Goal: Task Accomplishment & Management: Manage account settings

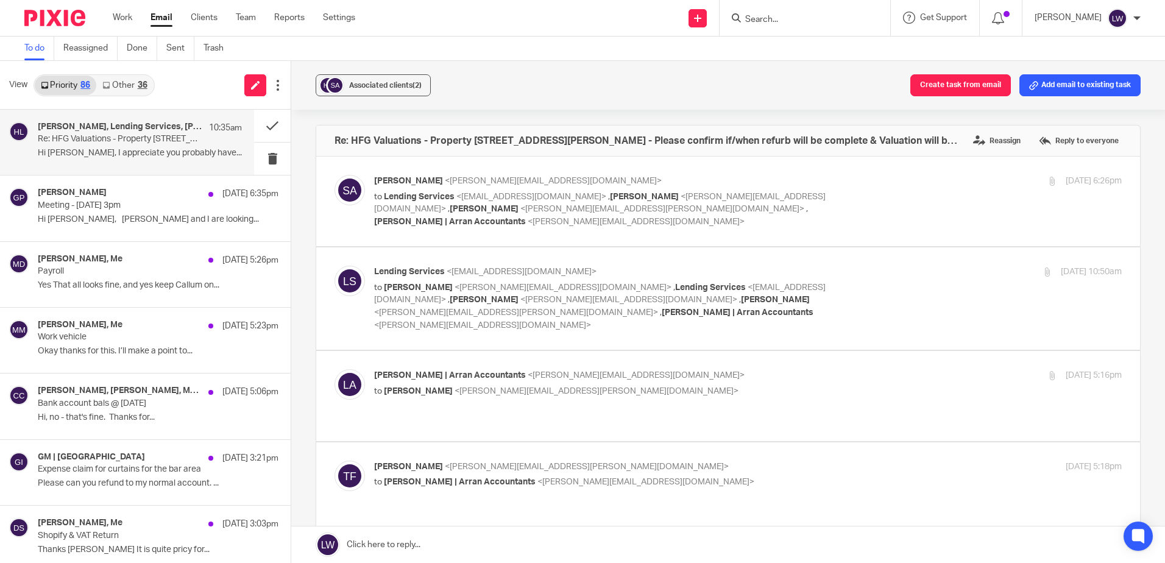
click at [169, 19] on link "Email" at bounding box center [161, 18] width 22 height 12
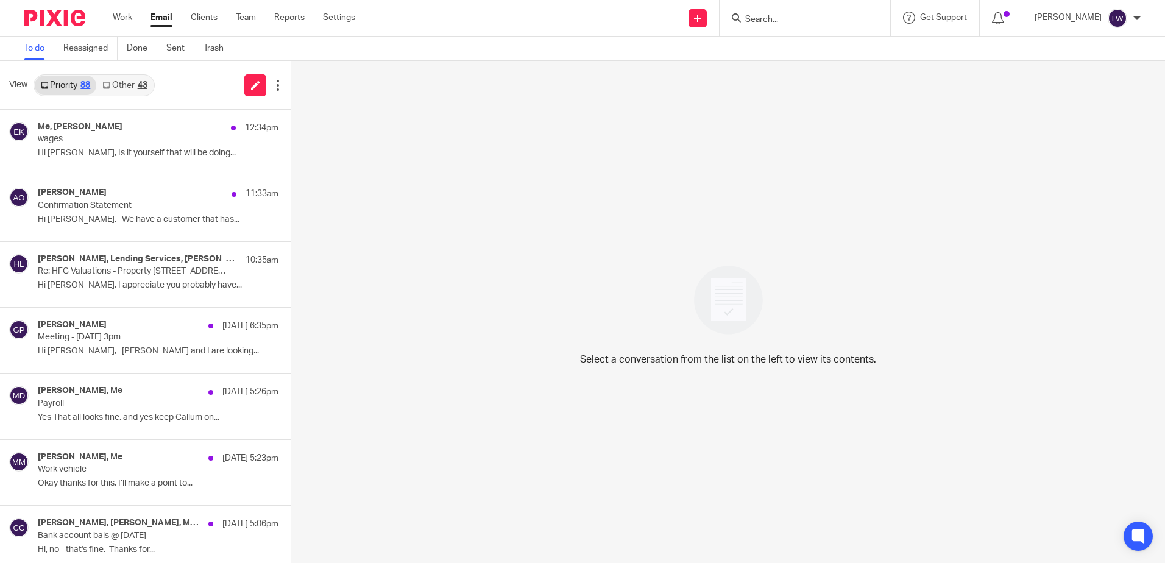
click at [156, 18] on link "Email" at bounding box center [161, 18] width 22 height 12
click at [116, 83] on link "Other 43" at bounding box center [124, 85] width 57 height 19
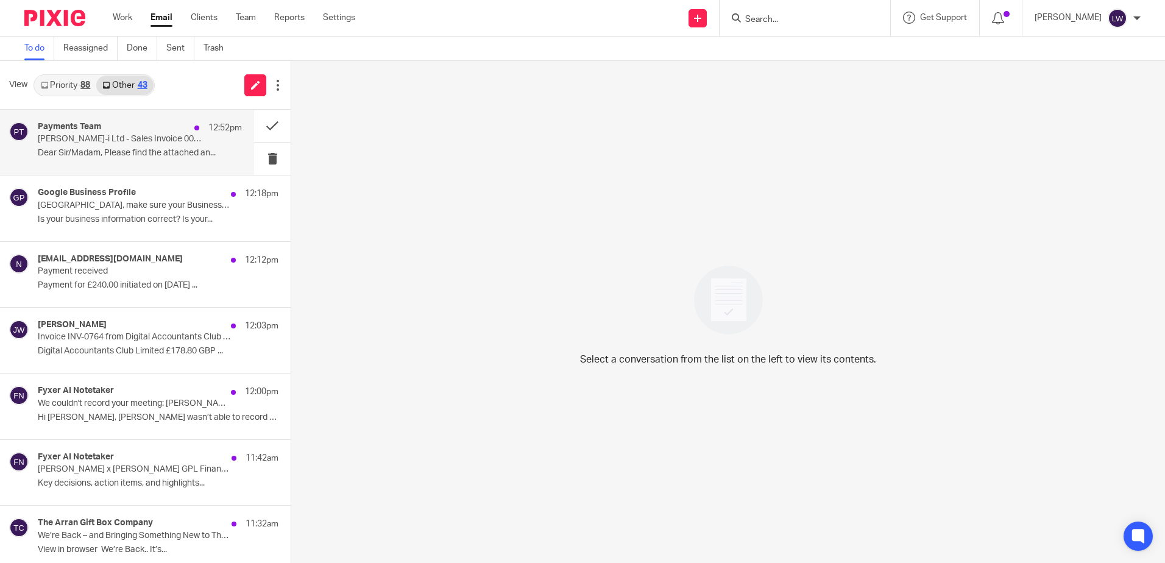
click at [112, 157] on p "Dear Sir/Madam, Please find the attached an..." at bounding box center [140, 153] width 204 height 10
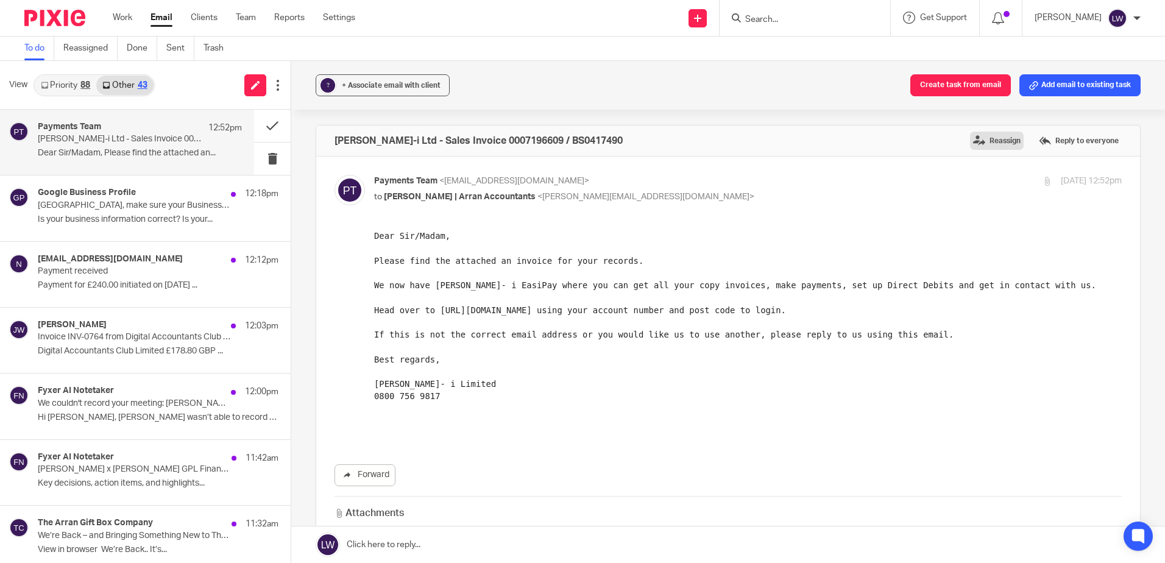
click at [973, 143] on label "Reassign" at bounding box center [997, 141] width 54 height 18
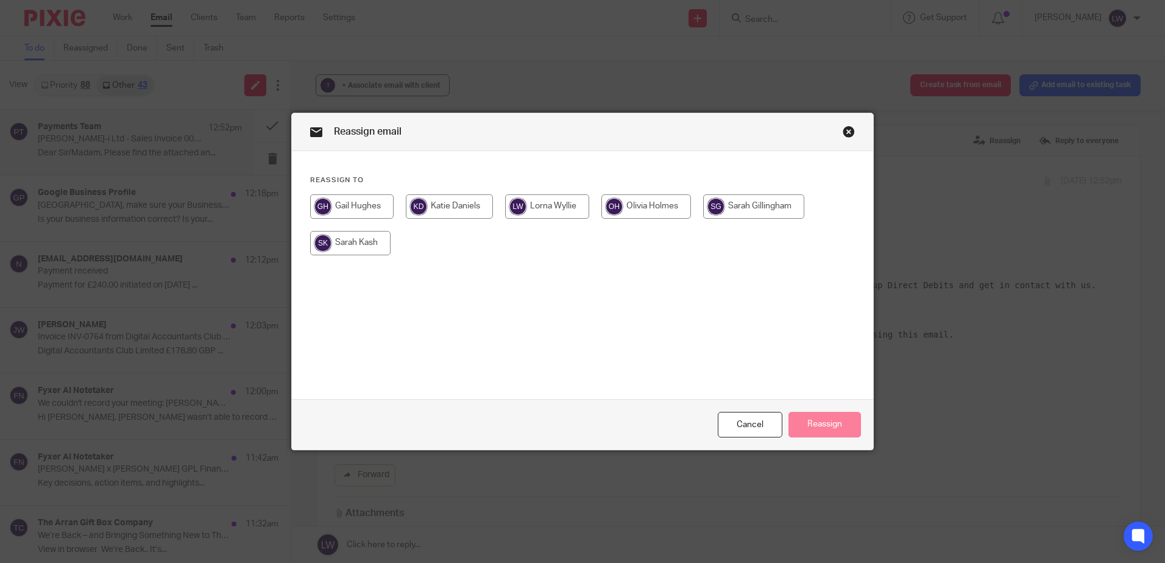
click at [753, 205] on input "radio" at bounding box center [753, 206] width 101 height 24
radio input "true"
click at [809, 423] on button "Reassign" at bounding box center [824, 425] width 73 height 26
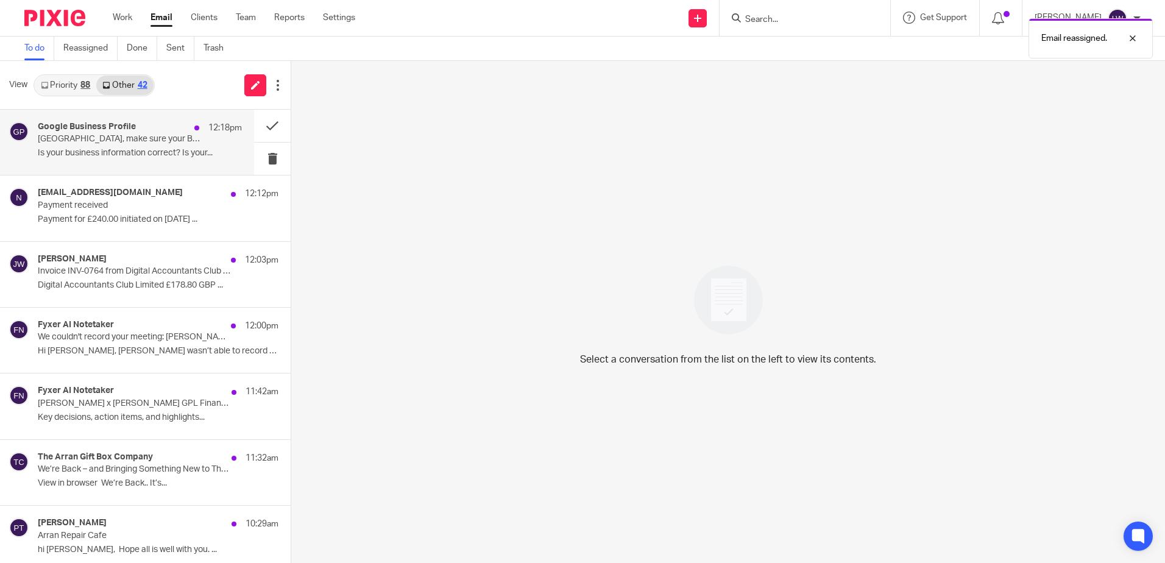
click at [83, 136] on p "Elmwood, make sure your Business Profile is up to date" at bounding box center [119, 139] width 163 height 10
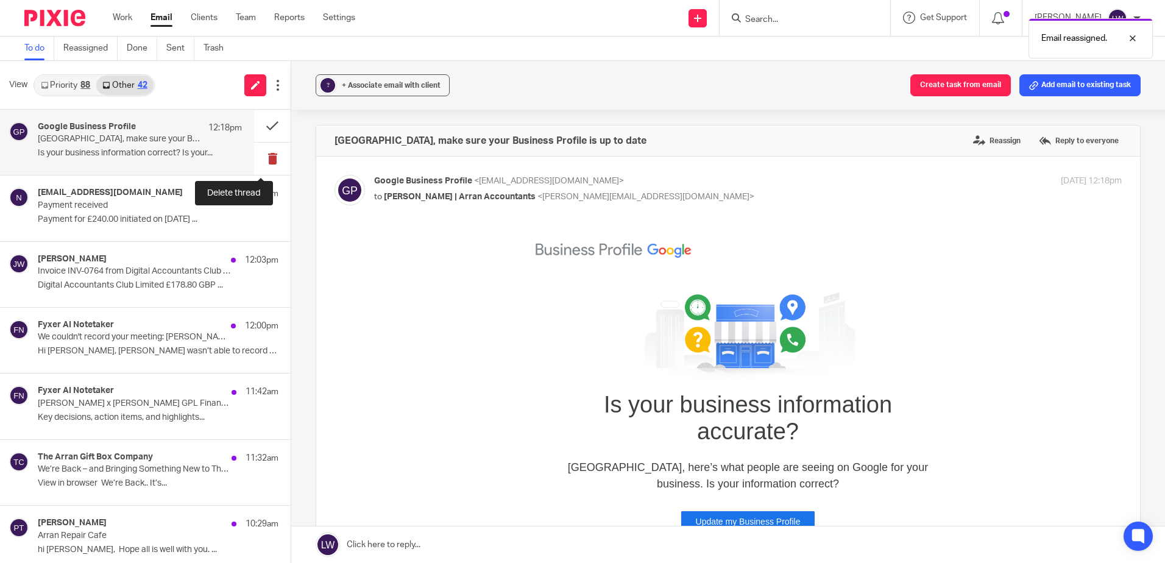
click at [262, 156] on button at bounding box center [272, 159] width 37 height 32
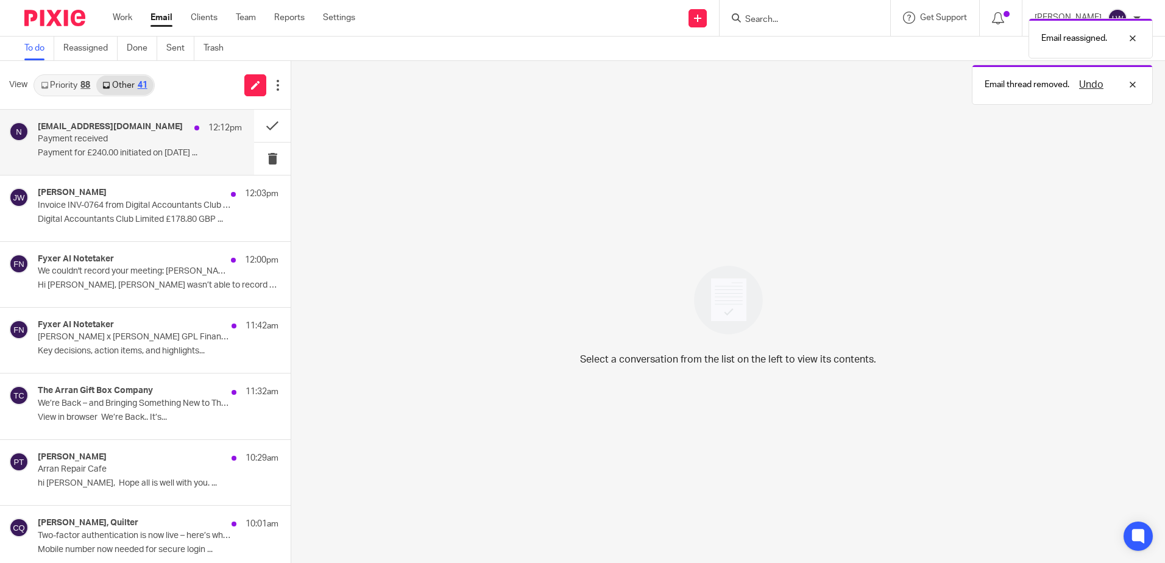
click at [52, 154] on p "Payment for £240.00 initiated on 25/09/2025 ..." at bounding box center [140, 153] width 204 height 10
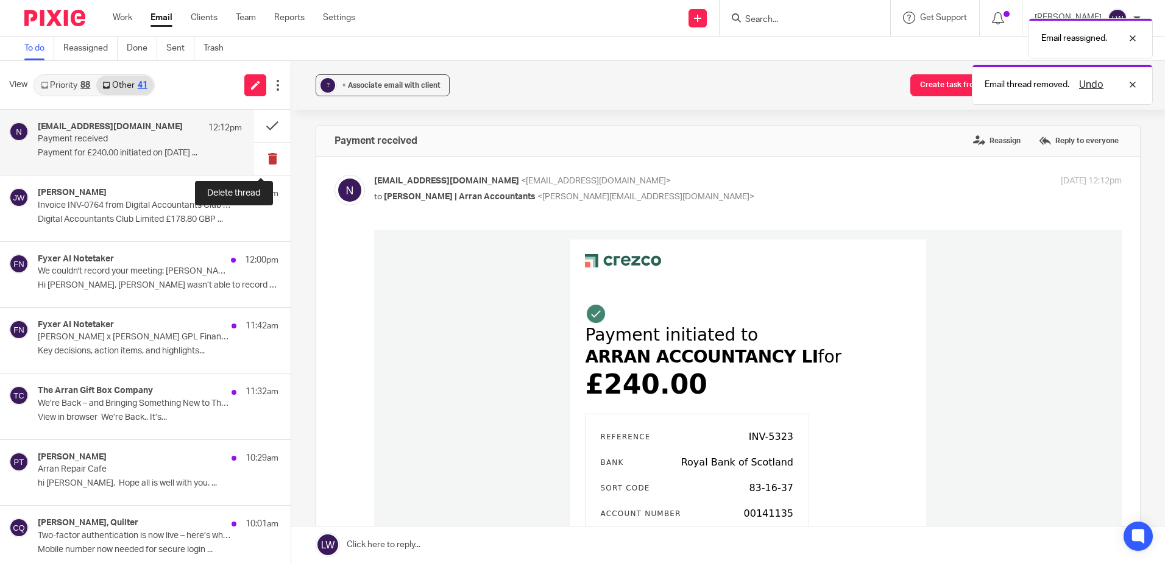
click at [263, 158] on button at bounding box center [272, 159] width 37 height 32
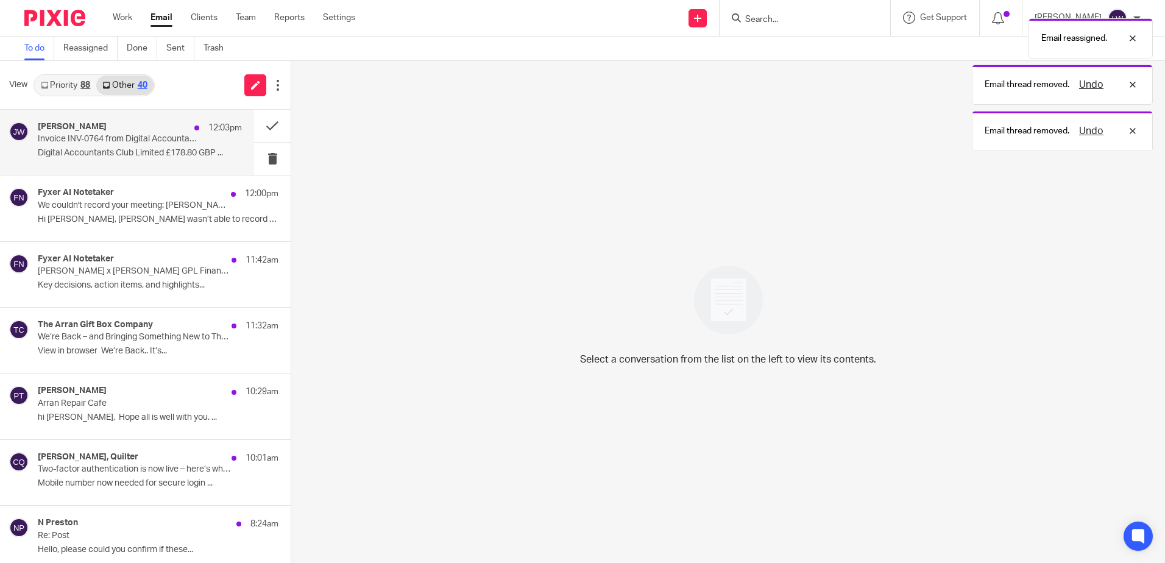
click at [104, 150] on p "Digital Accountants Club Limited £178.80 GBP ..." at bounding box center [140, 153] width 204 height 10
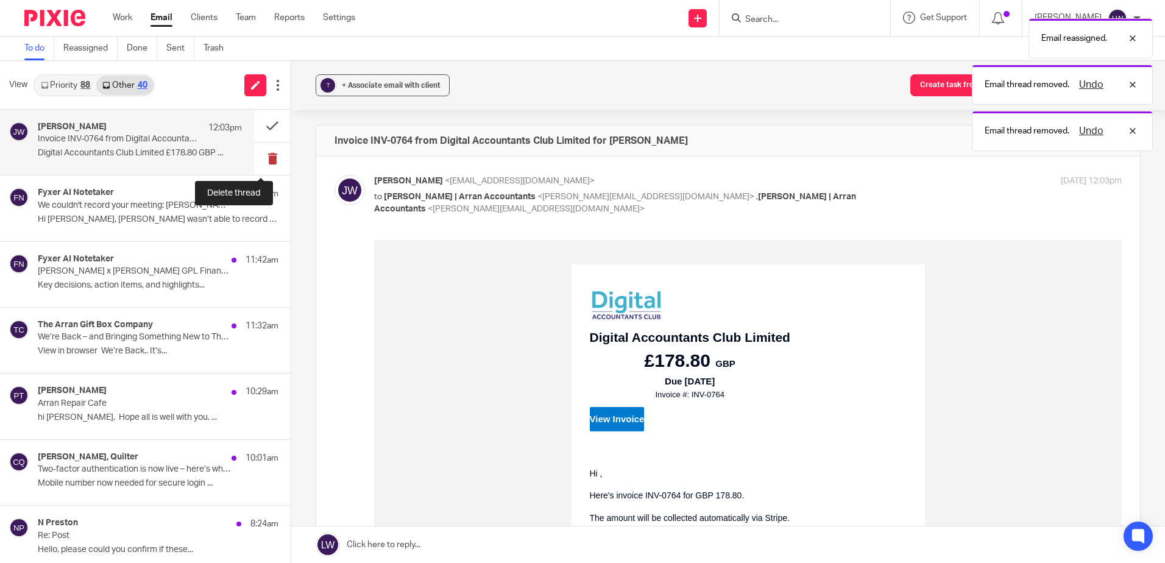
click at [260, 158] on button at bounding box center [272, 159] width 37 height 32
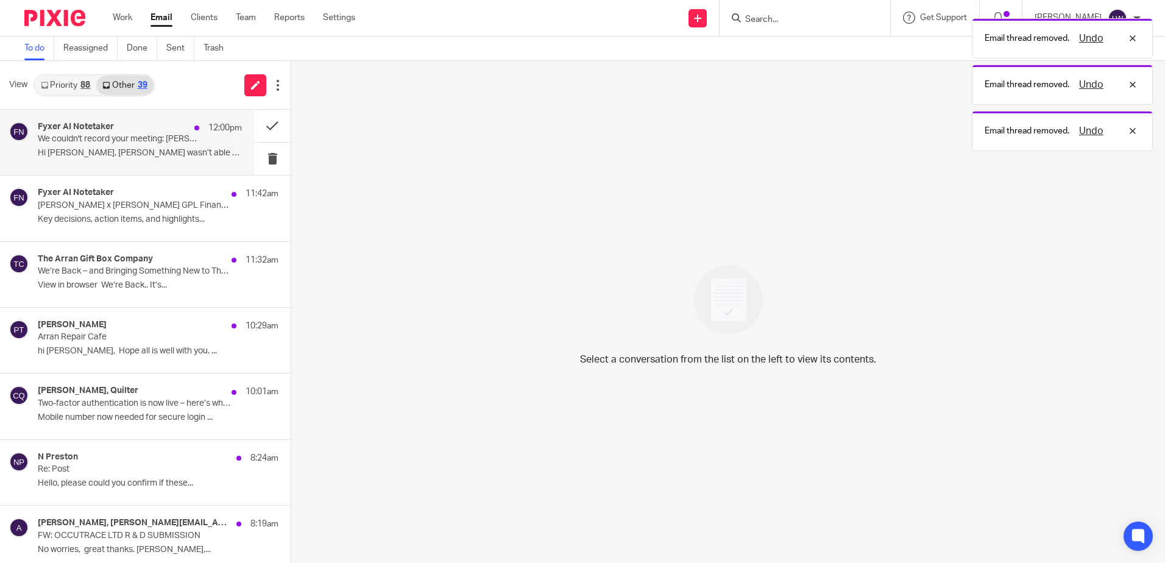
click at [127, 146] on div "Fyxer AI Notetaker 12:00pm We couldn't record your meeting: Lorna Catch-up Hi L…" at bounding box center [140, 142] width 204 height 41
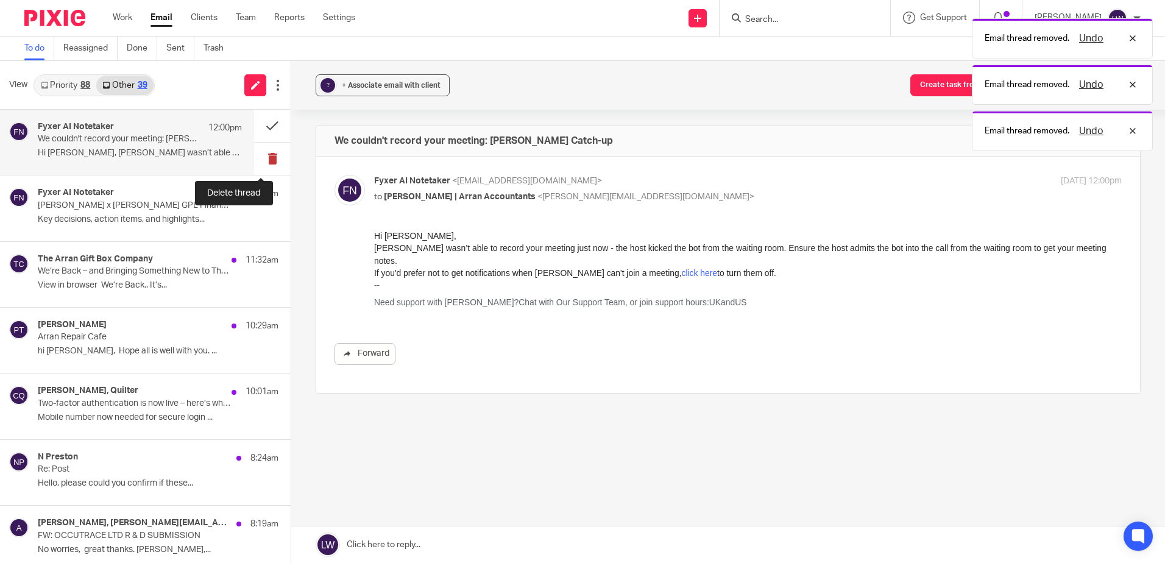
click at [262, 162] on button at bounding box center [272, 159] width 37 height 32
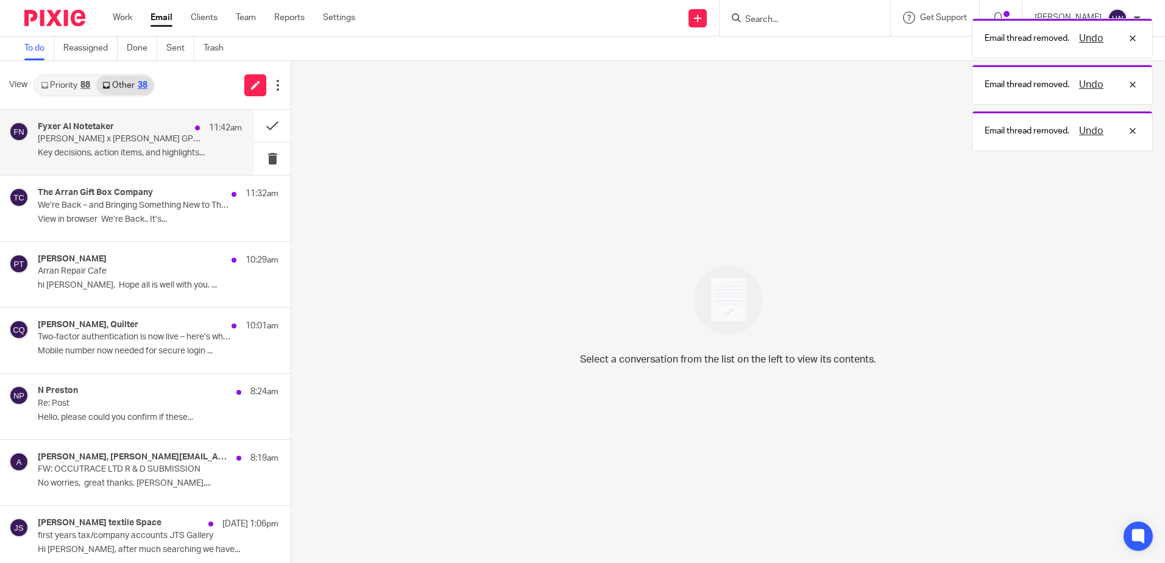
click at [104, 152] on p "Key decisions, action items, and highlights..." at bounding box center [140, 153] width 204 height 10
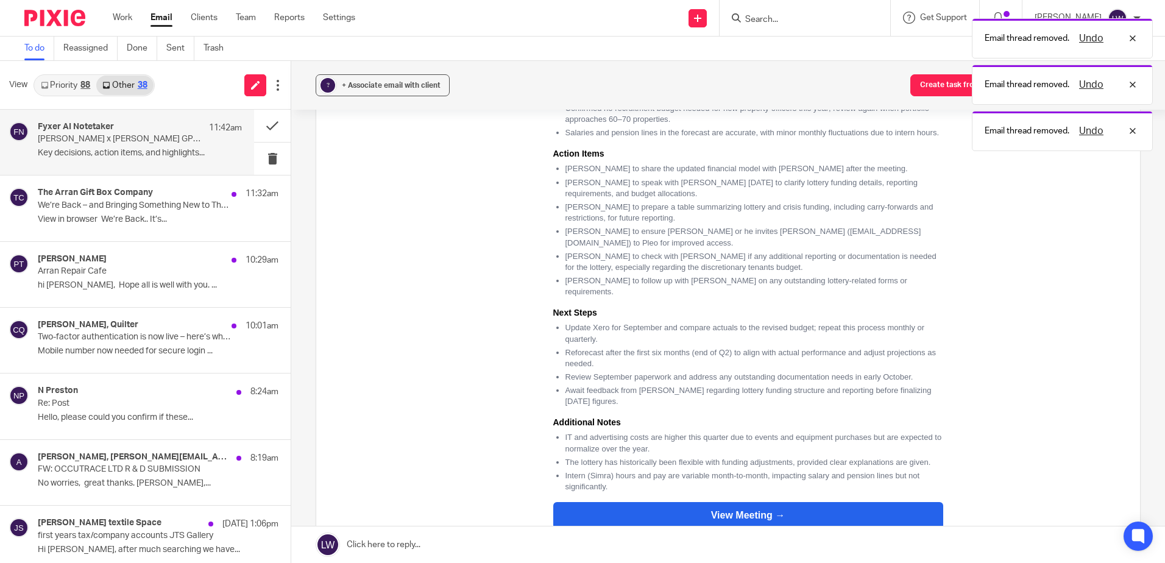
scroll to position [427, 0]
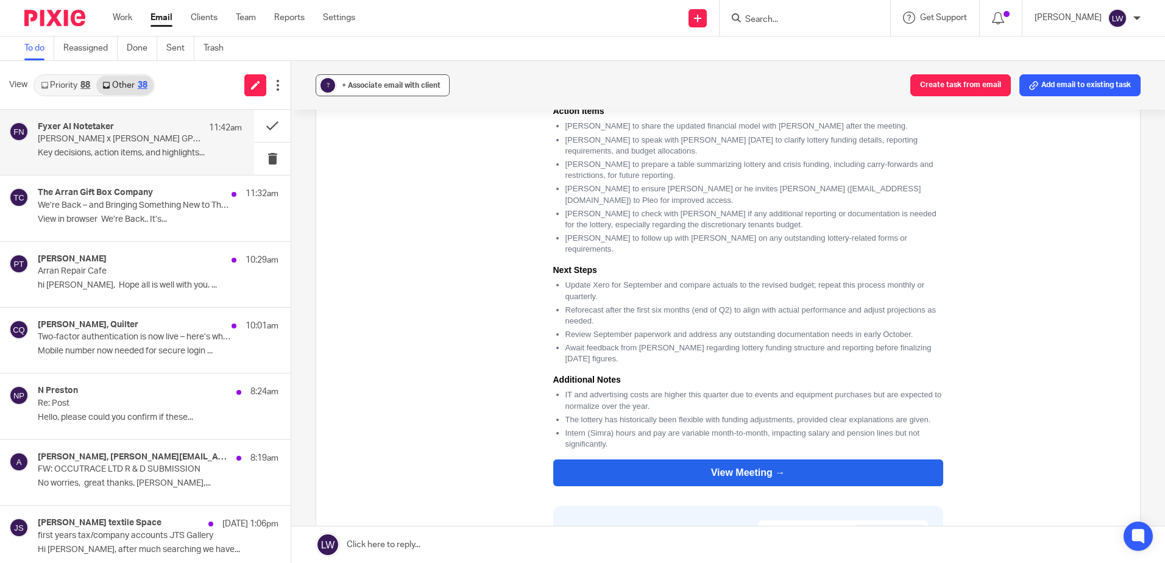
click at [397, 90] on div "+ Associate email with client" at bounding box center [391, 85] width 99 height 12
click at [386, 151] on input "text" at bounding box center [457, 156] width 258 height 12
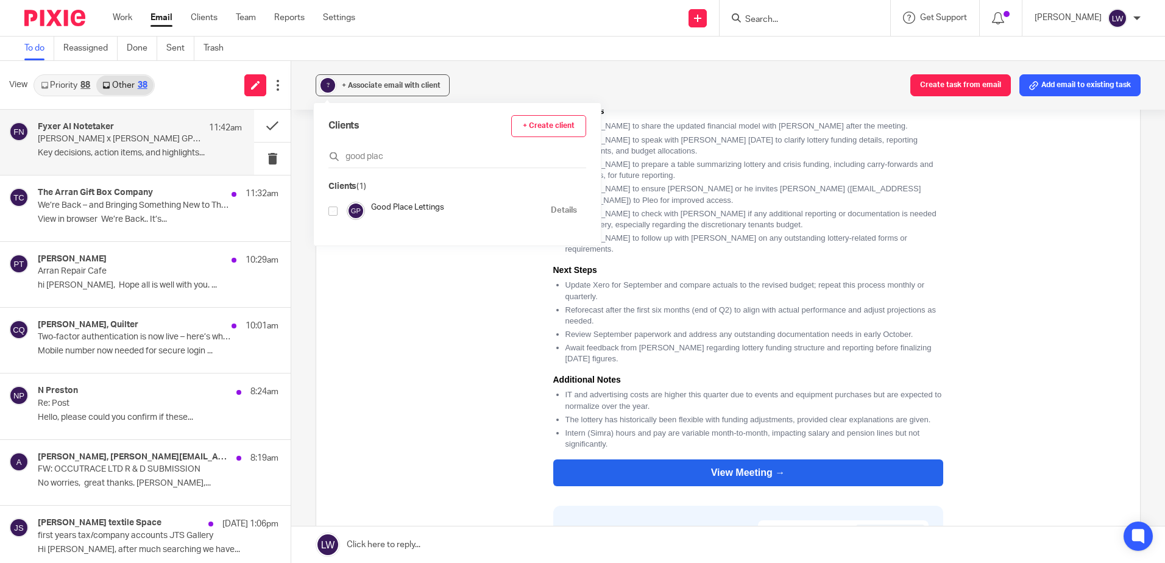
type input "good plac"
click at [328, 213] on input "checkbox" at bounding box center [332, 211] width 9 height 9
checkbox input "true"
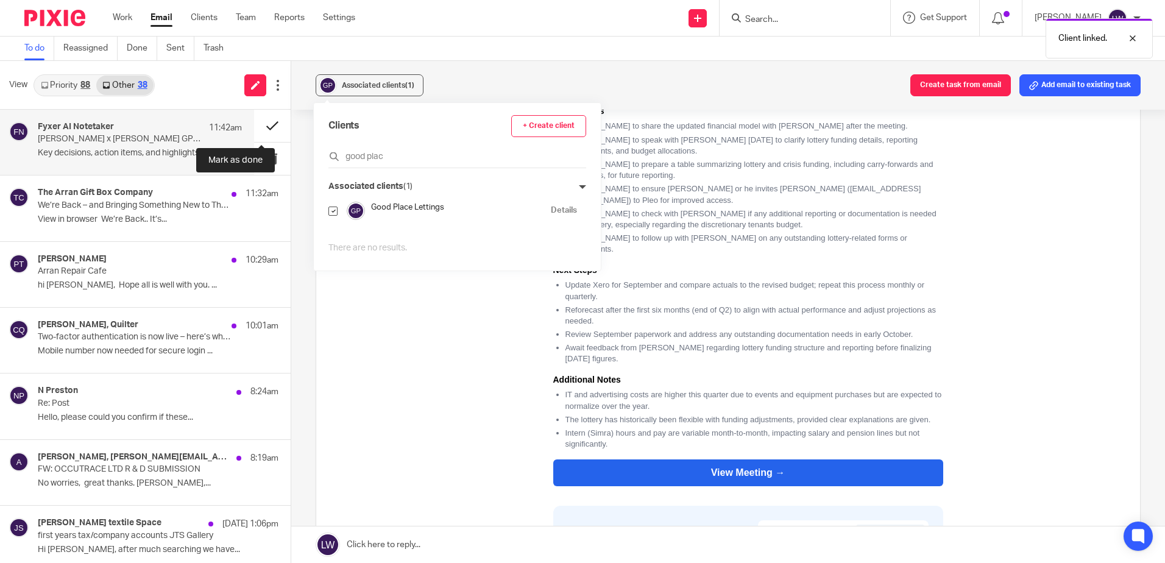
click at [260, 129] on button at bounding box center [272, 126] width 37 height 32
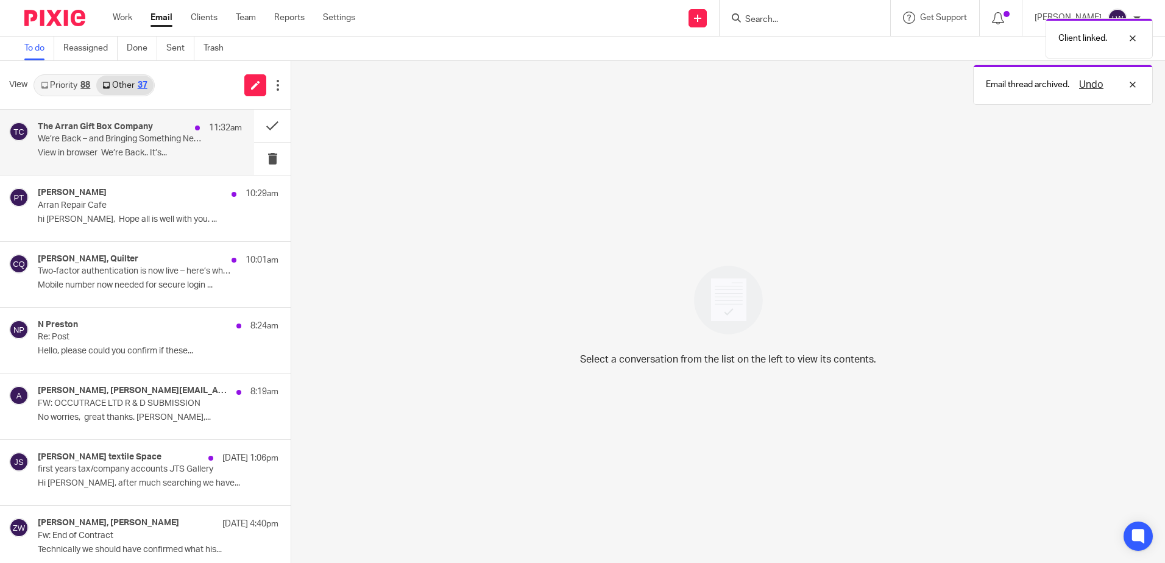
click at [108, 149] on p "View in browser We’re Back.. It’s..." at bounding box center [140, 153] width 204 height 10
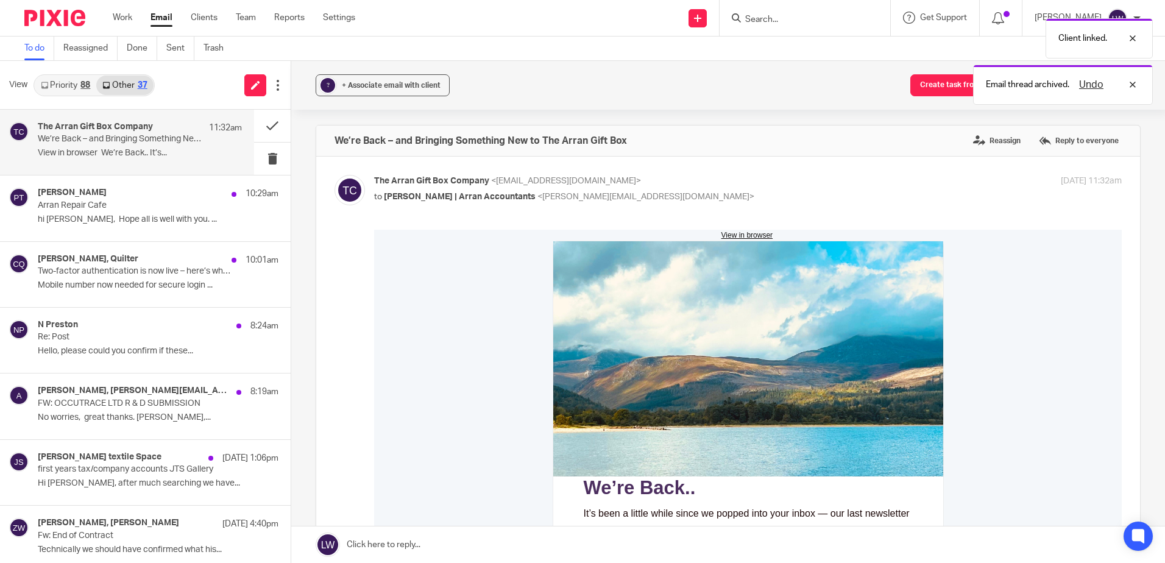
scroll to position [0, 0]
click at [260, 160] on button at bounding box center [272, 159] width 37 height 32
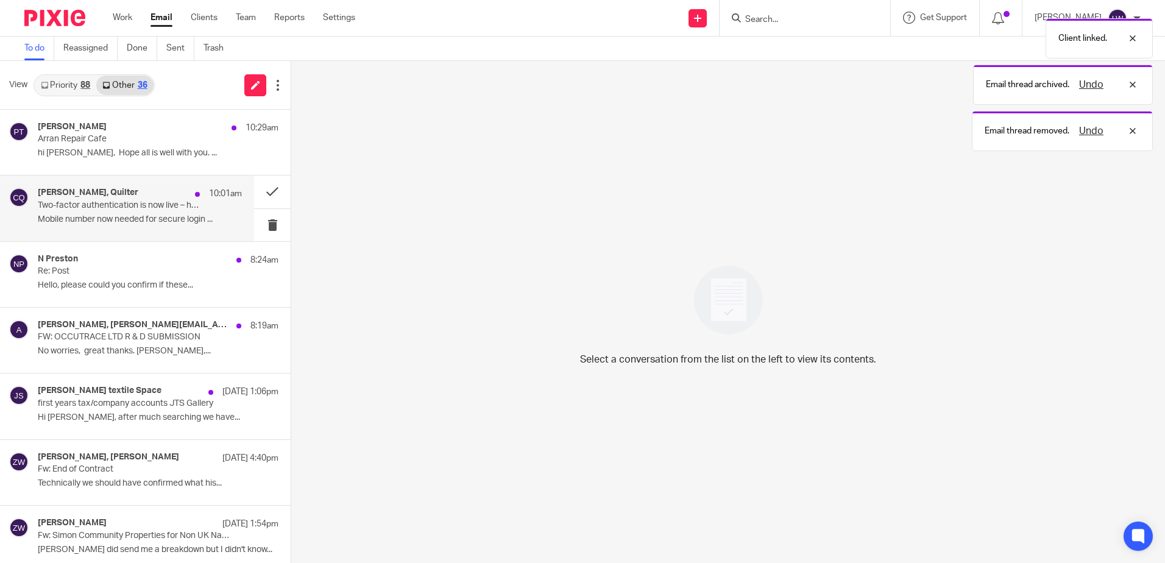
click at [131, 207] on p "Two-factor authentication is now live – here’s what it means for you" at bounding box center [119, 205] width 163 height 10
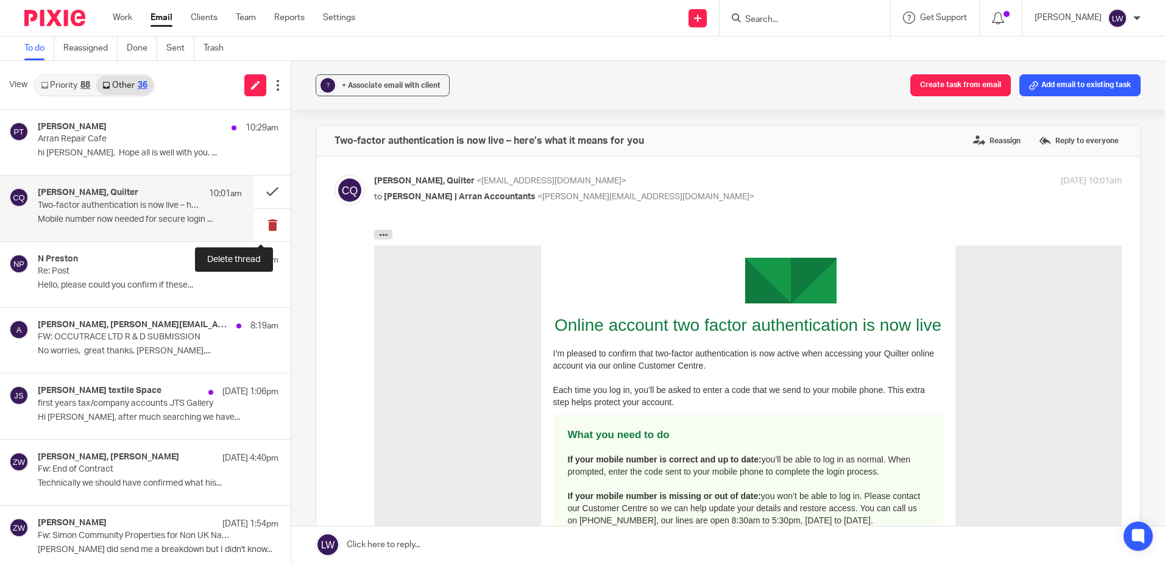
click at [260, 225] on button at bounding box center [272, 225] width 37 height 32
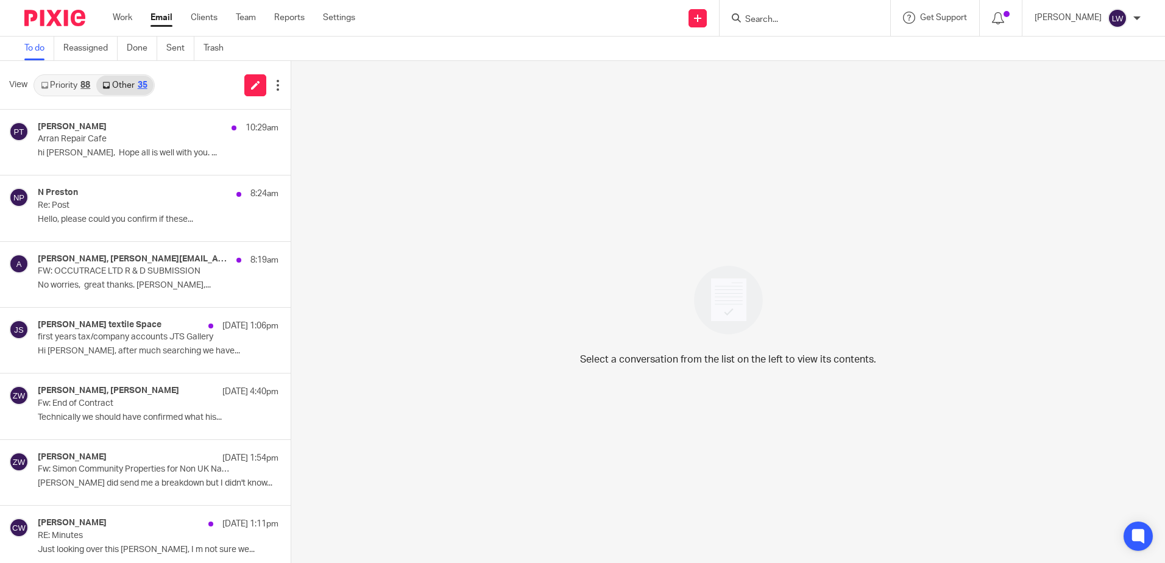
click at [82, 79] on link "Priority 88" at bounding box center [66, 85] width 62 height 19
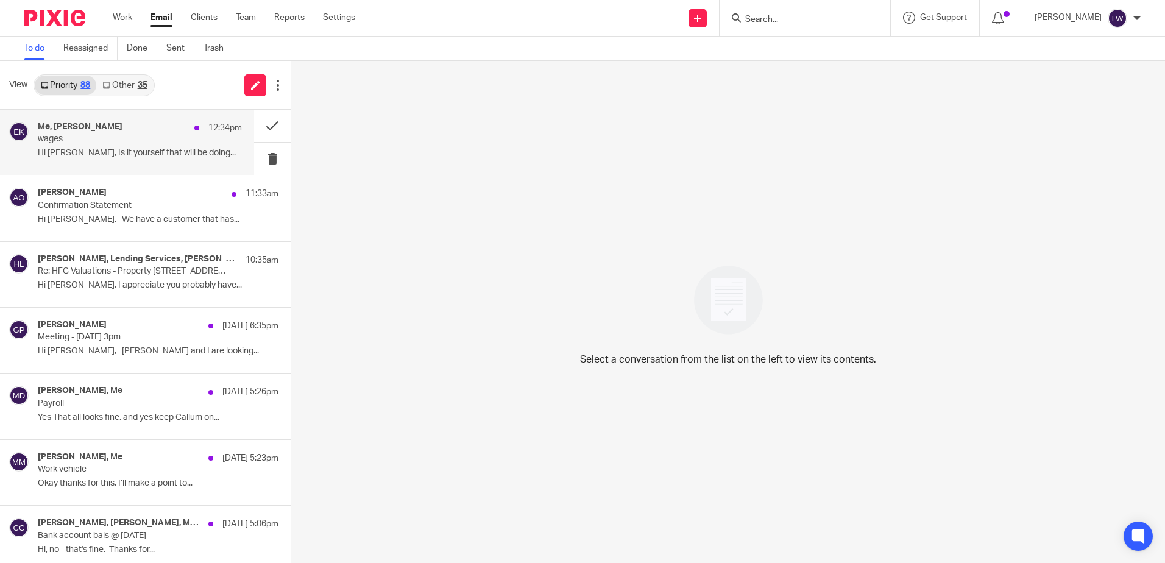
click at [126, 146] on div "Me, Emma Kendall 12:34pm wages Hi Lorna, Is it yourself that will be doing..." at bounding box center [140, 142] width 204 height 41
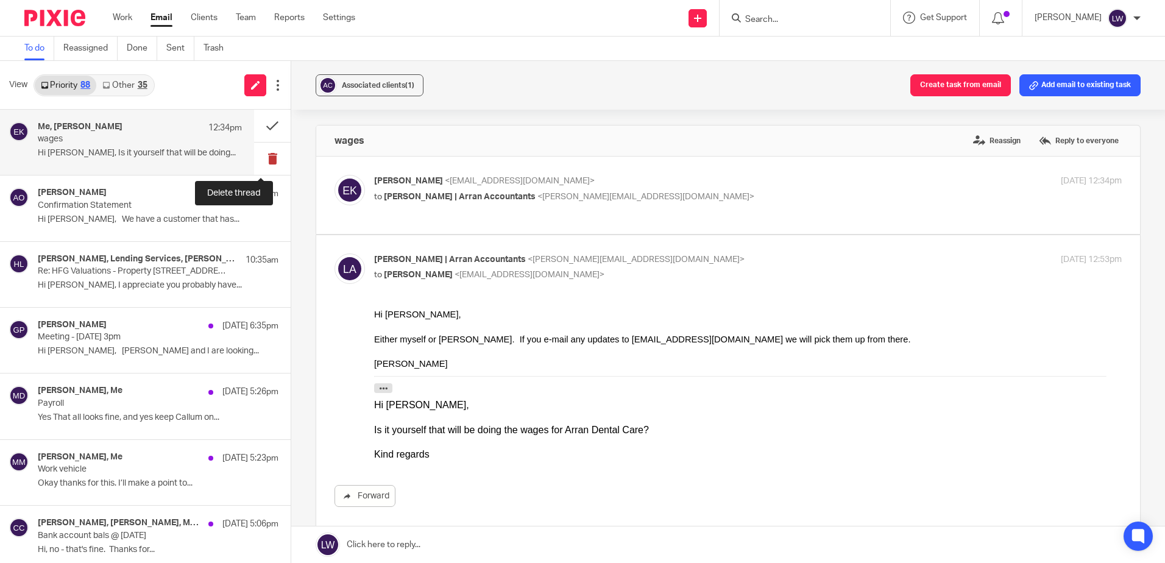
click at [264, 161] on button at bounding box center [272, 159] width 37 height 32
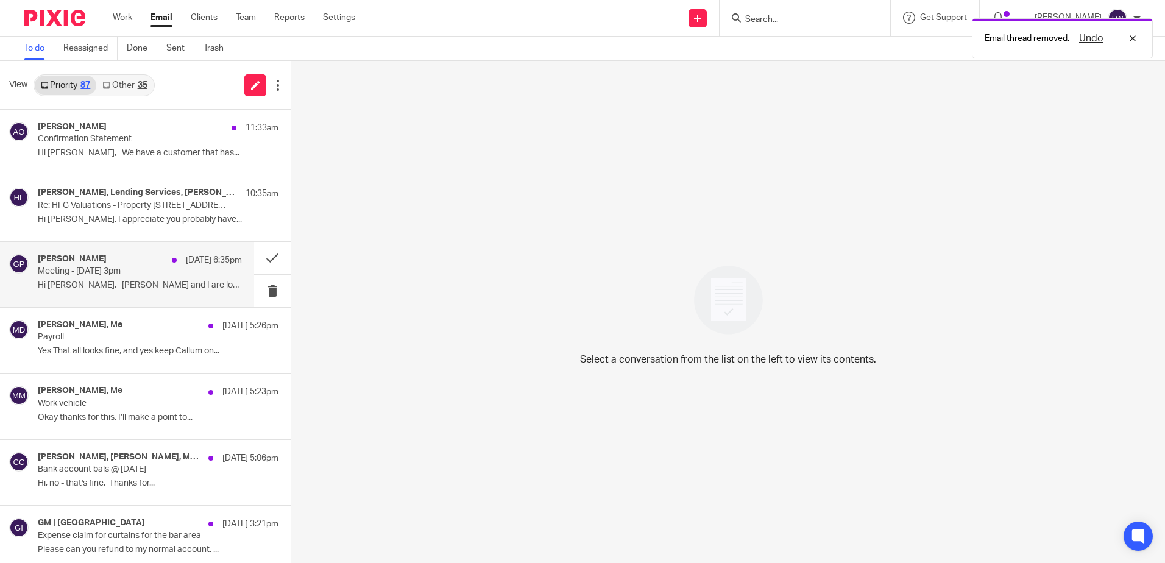
click at [129, 278] on div "Gavin Pritchard 24 Sep 6:35pm Meeting - Thursday 3pm Hi Lorna, Kirsty and I are…" at bounding box center [140, 274] width 204 height 41
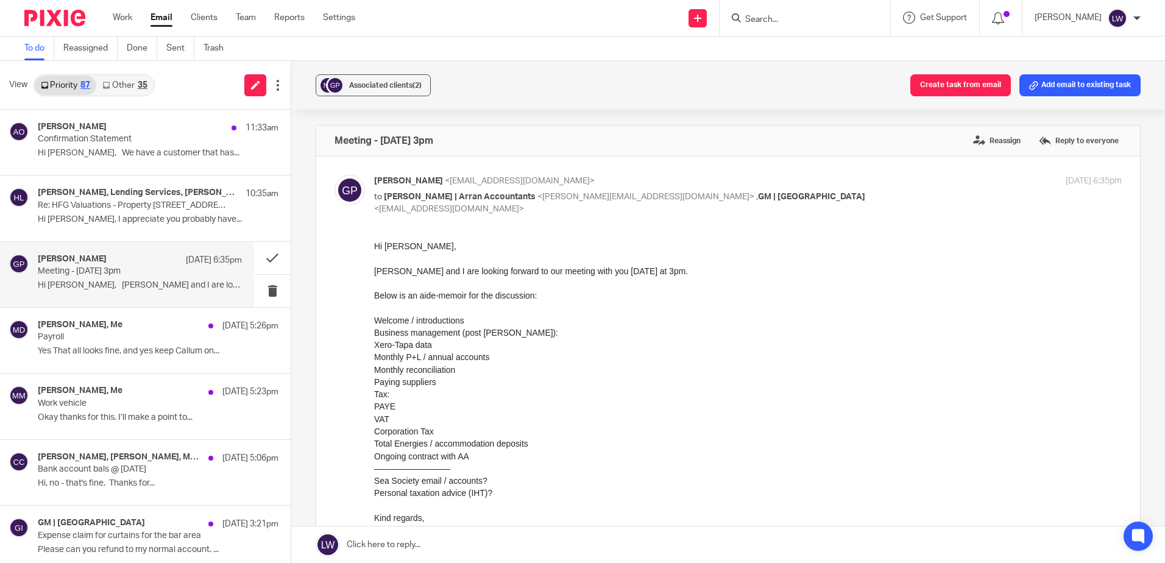
click at [843, 30] on div at bounding box center [805, 18] width 171 height 36
click at [842, 22] on input "Search" at bounding box center [799, 20] width 110 height 11
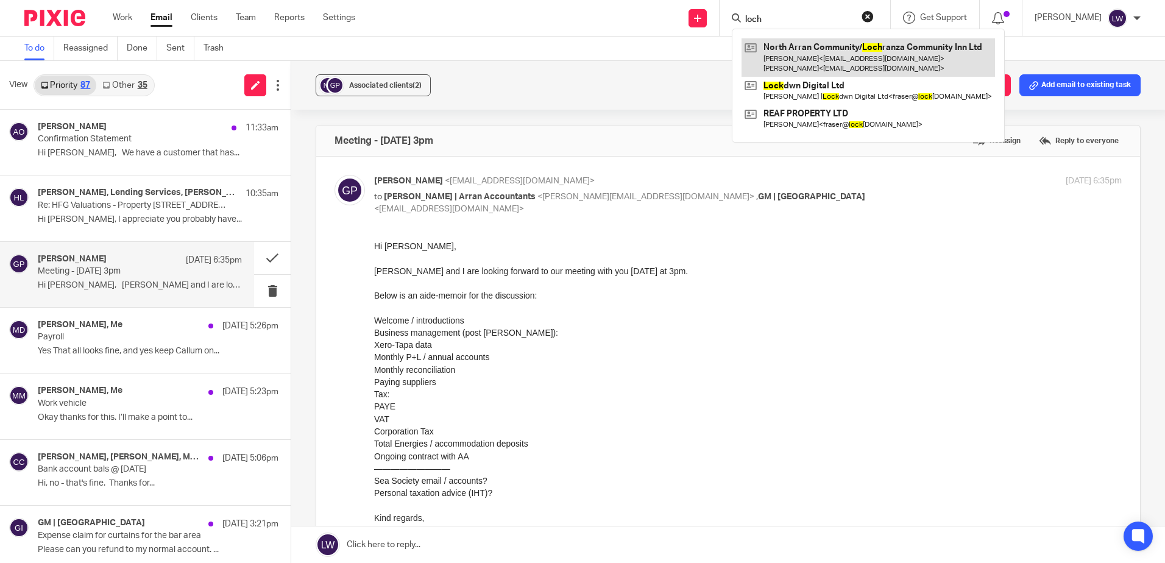
type input "loch"
click at [841, 60] on link at bounding box center [868, 57] width 253 height 38
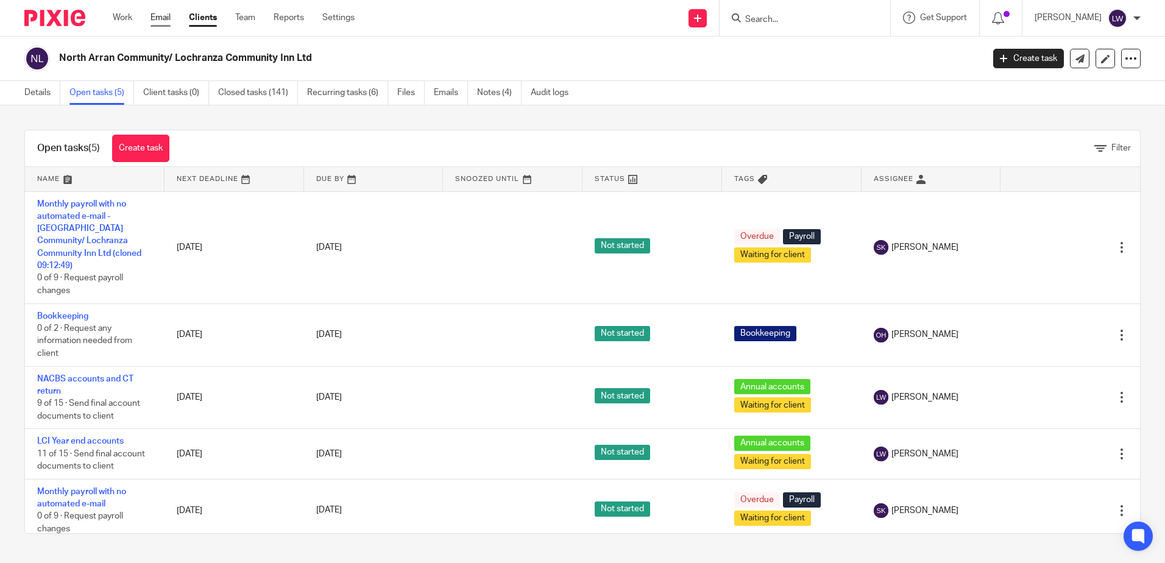
click at [159, 19] on link "Email" at bounding box center [160, 18] width 20 height 12
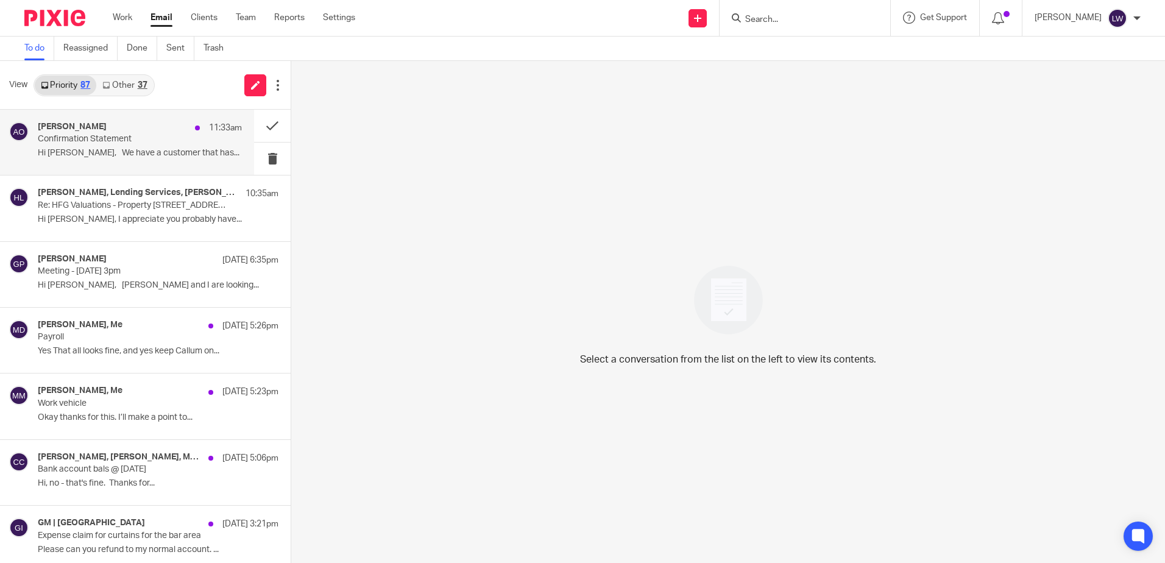
click at [102, 133] on div "[PERSON_NAME] 11:33am" at bounding box center [140, 128] width 204 height 12
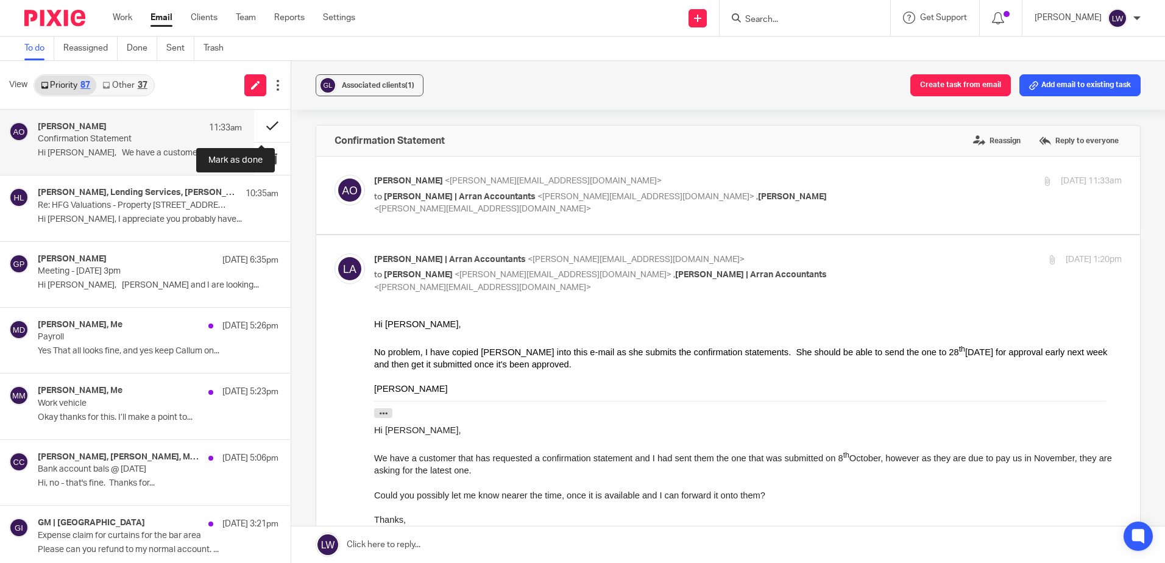
click at [266, 117] on button at bounding box center [272, 126] width 37 height 32
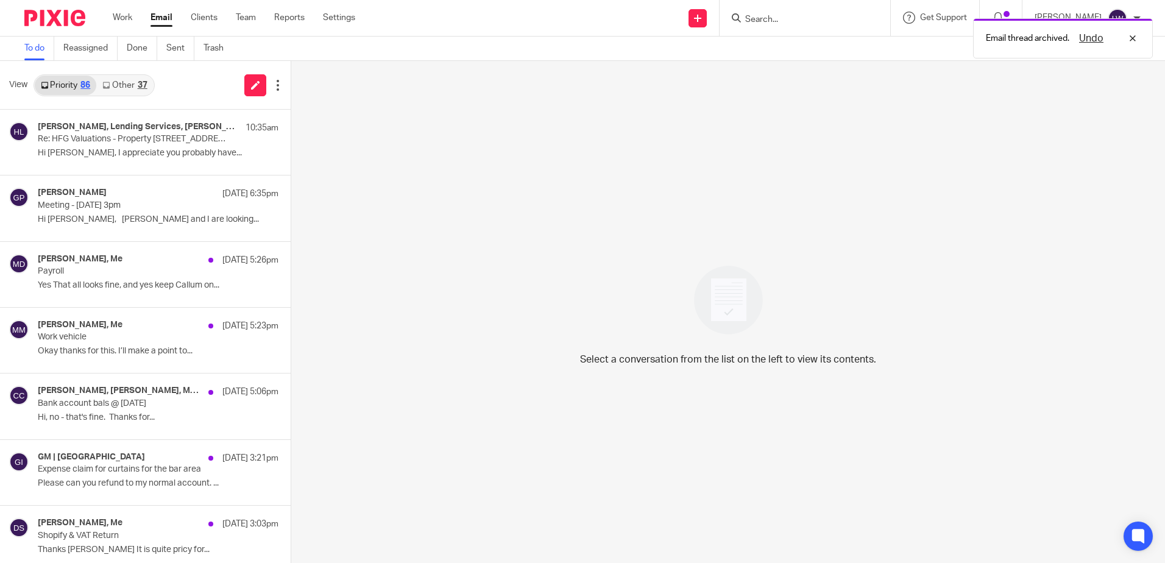
click at [160, 16] on link "Email" at bounding box center [161, 18] width 22 height 12
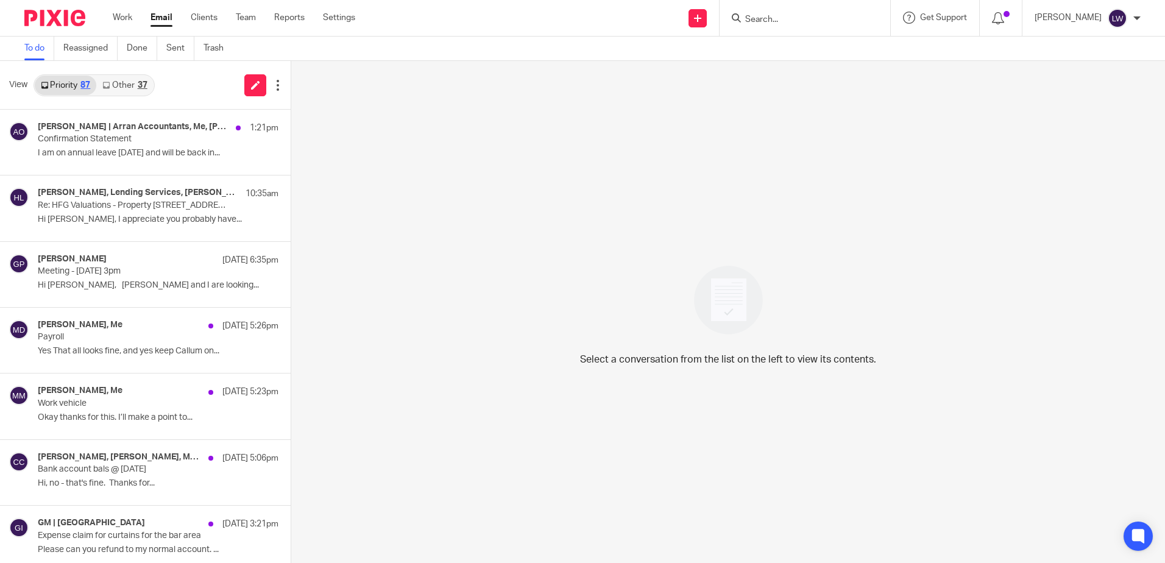
click at [145, 80] on link "Other 37" at bounding box center [124, 85] width 57 height 19
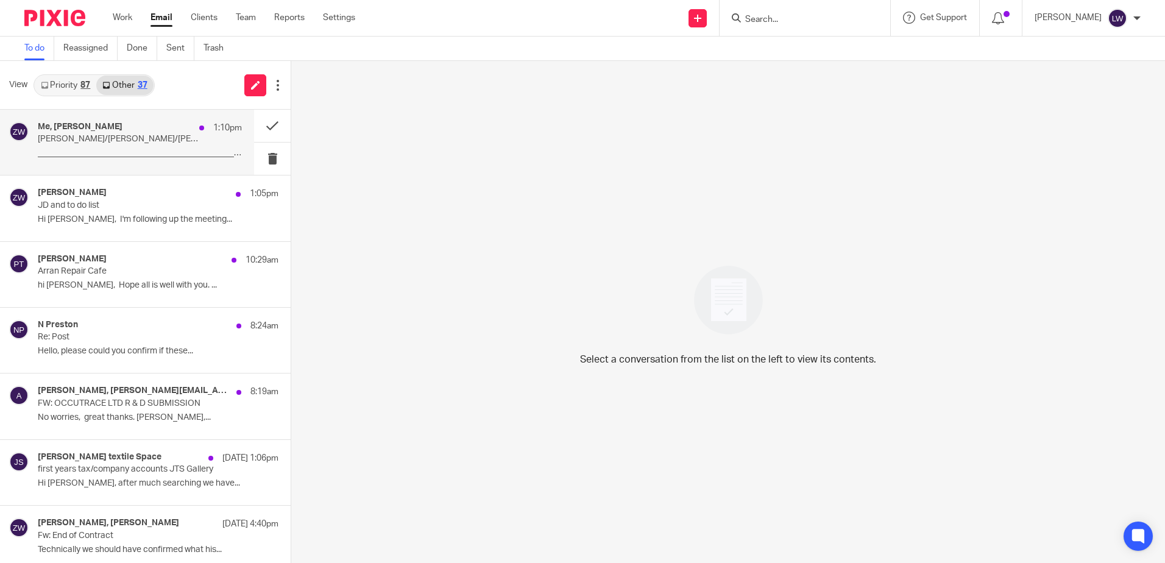
click at [119, 129] on div "Me, [PERSON_NAME] 1:10pm" at bounding box center [140, 128] width 204 height 12
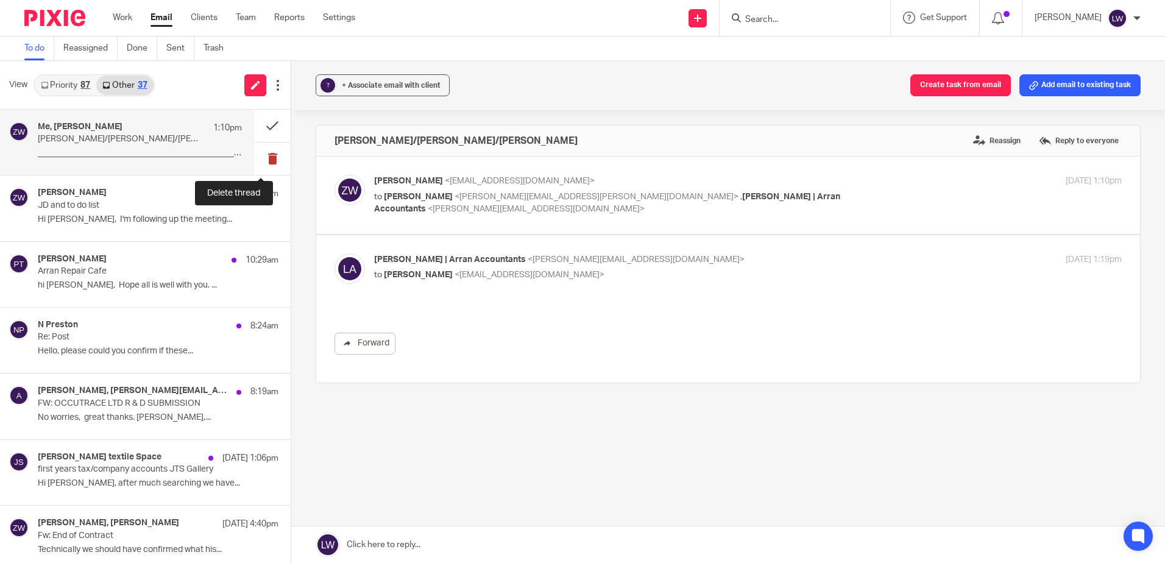
click at [266, 157] on button at bounding box center [272, 159] width 37 height 32
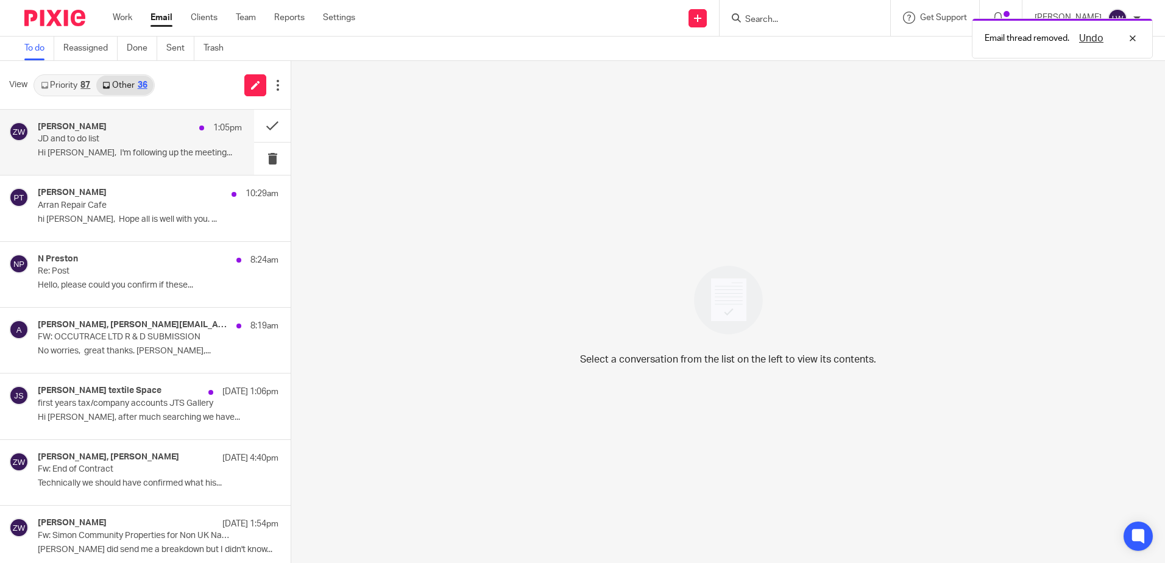
click at [93, 135] on p "JD and to do list" at bounding box center [119, 139] width 163 height 10
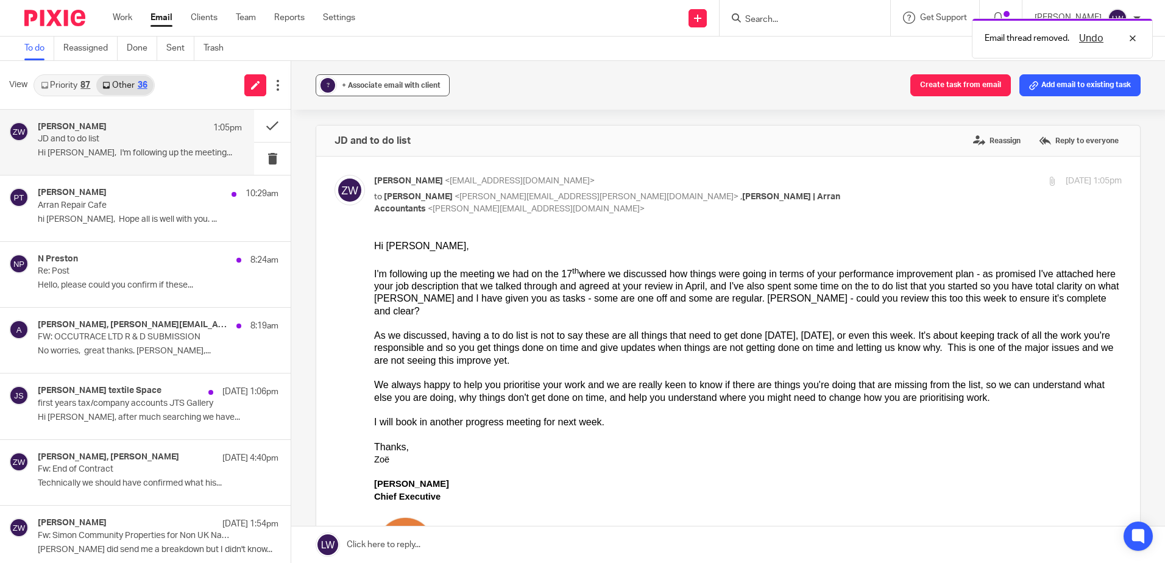
click at [374, 79] on div "+ Associate email with client" at bounding box center [391, 85] width 99 height 12
click at [376, 154] on input "text" at bounding box center [457, 156] width 258 height 12
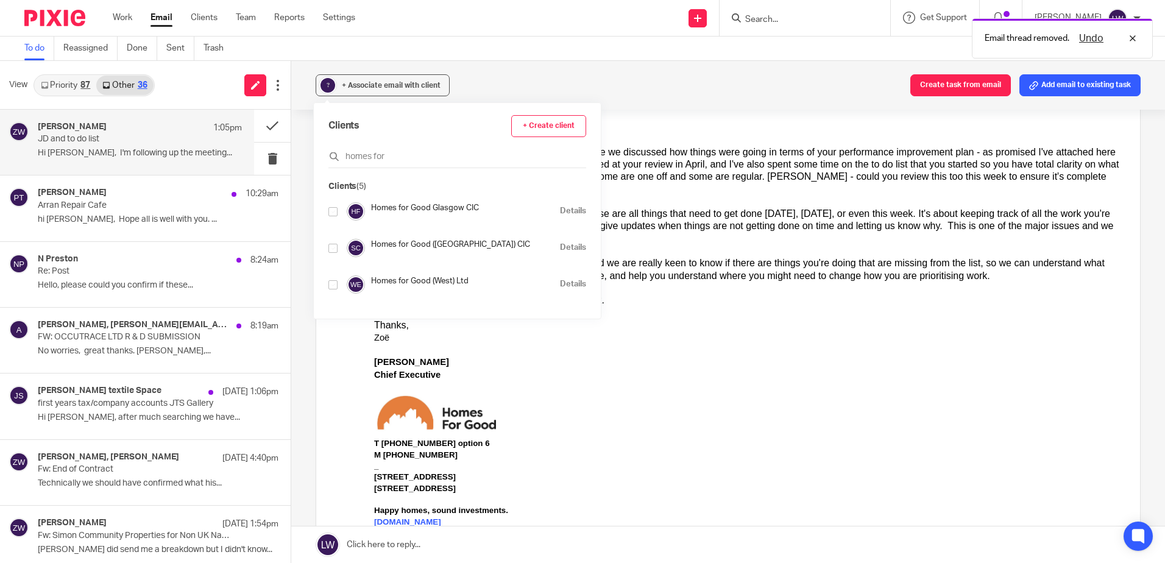
scroll to position [73, 0]
type input "homes for"
click at [335, 249] on input "checkbox" at bounding box center [332, 247] width 9 height 9
checkbox input "true"
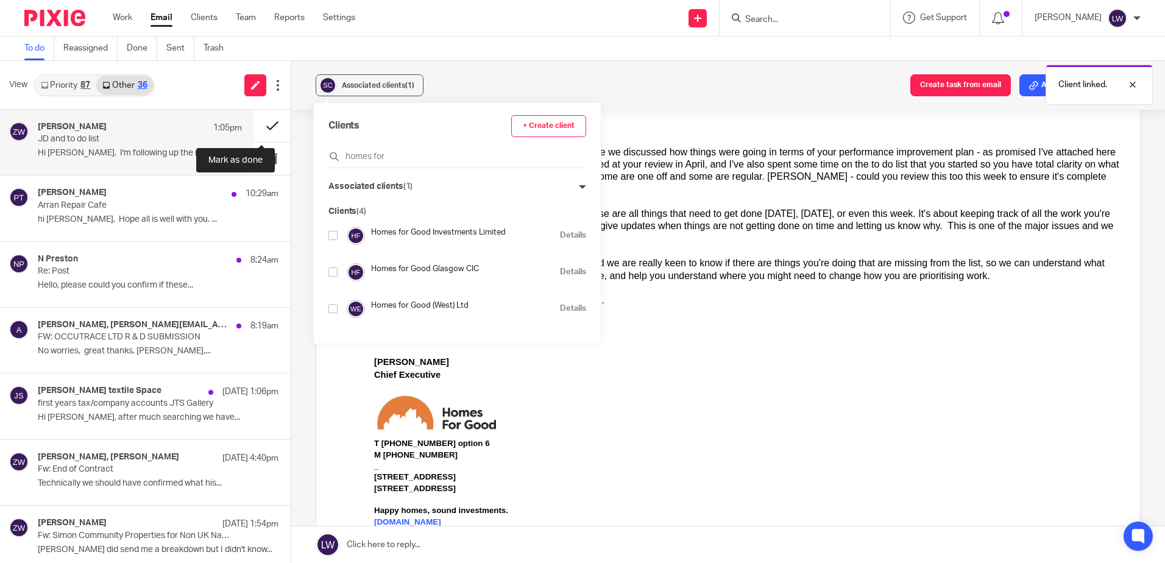
click at [258, 121] on button at bounding box center [272, 126] width 37 height 32
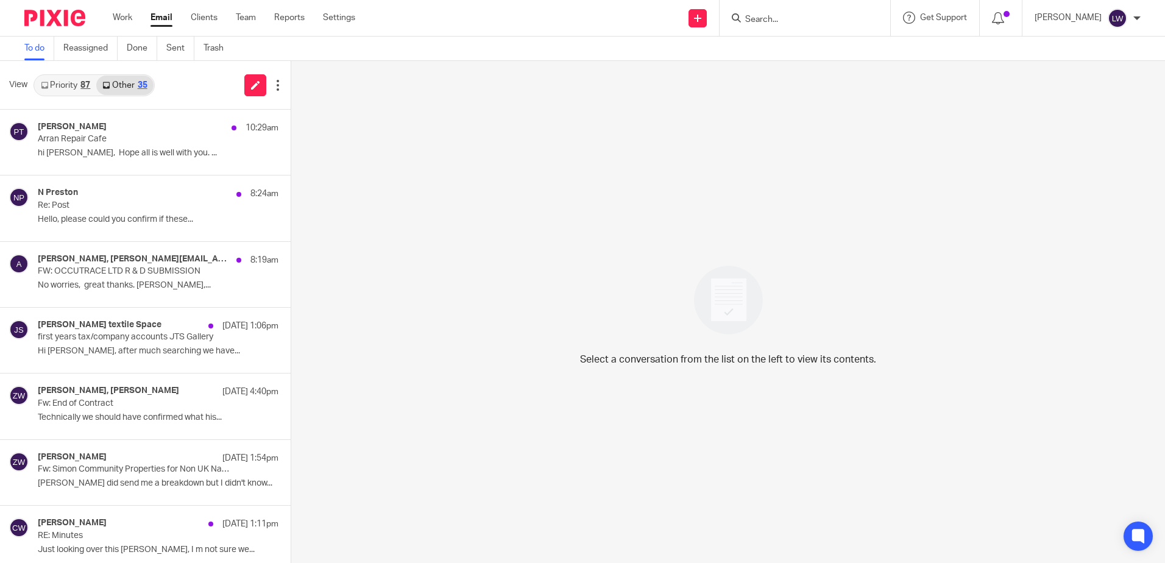
click at [160, 19] on link "Email" at bounding box center [161, 18] width 22 height 12
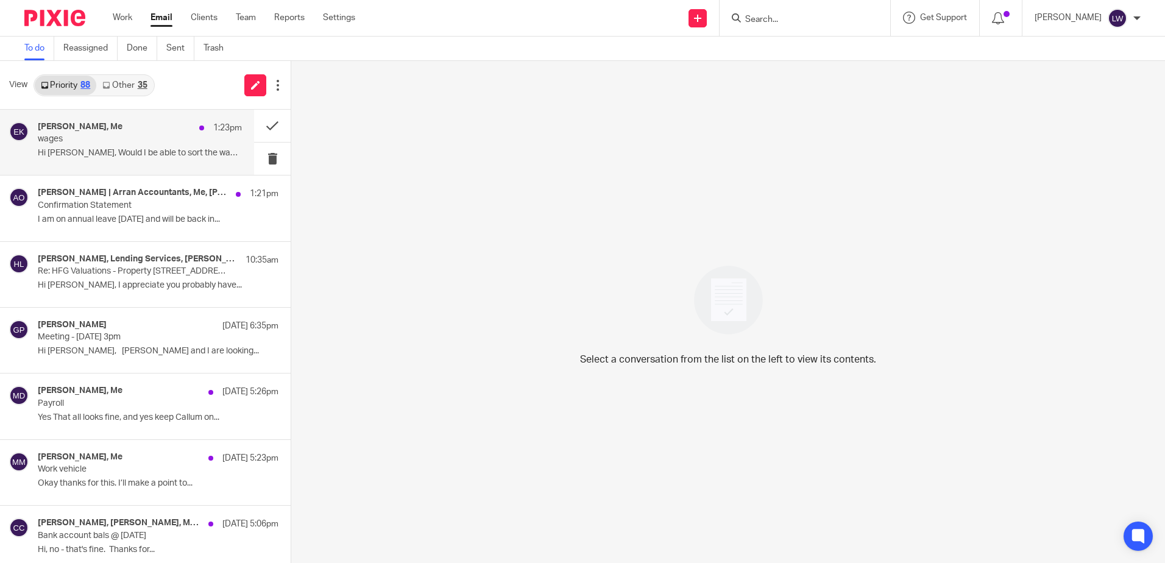
click at [128, 134] on p "wages" at bounding box center [119, 139] width 163 height 10
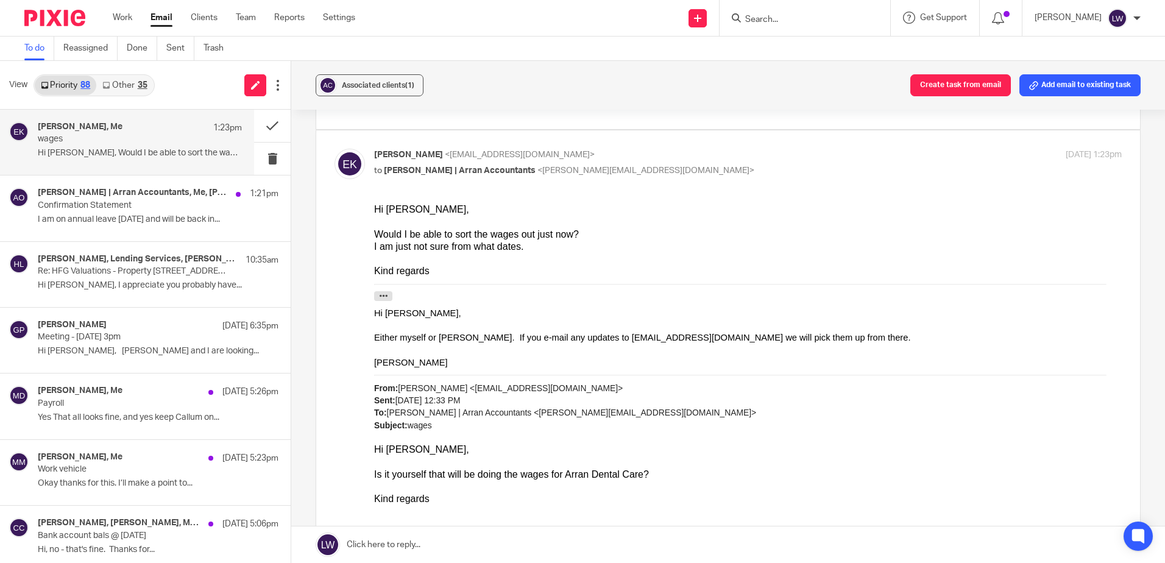
scroll to position [122, 0]
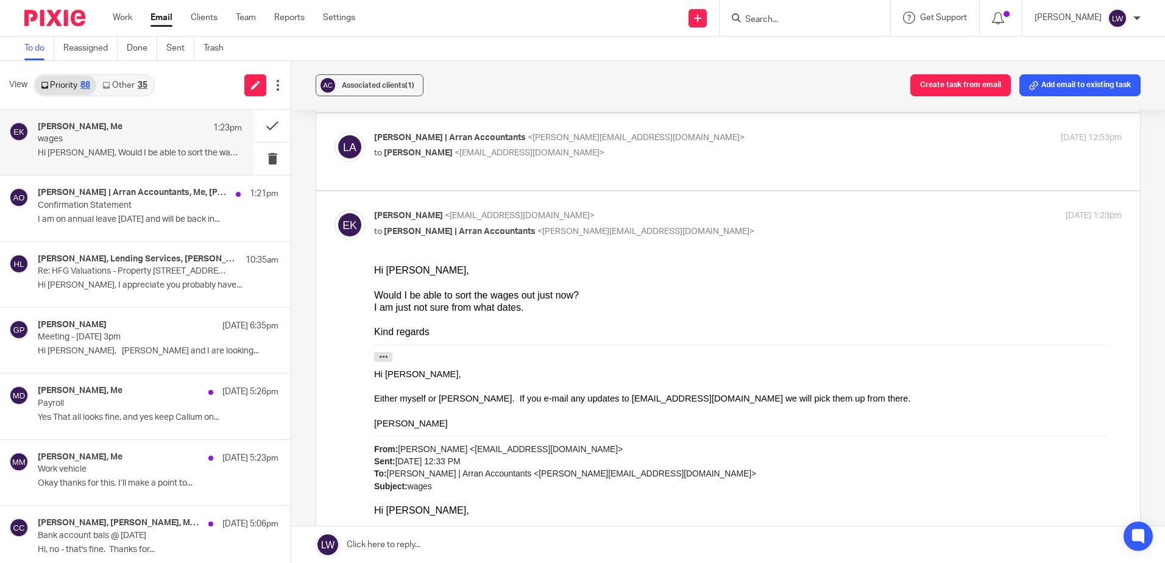
click at [459, 164] on div "[PERSON_NAME] | Arran Accountants <[PERSON_NAME][EMAIL_ADDRESS][DOMAIN_NAME]> t…" at bounding box center [728, 152] width 787 height 41
click at [469, 145] on div "[PERSON_NAME] | Arran Accountants <[PERSON_NAME][EMAIL_ADDRESS][DOMAIN_NAME]> t…" at bounding box center [623, 146] width 498 height 28
checkbox input "true"
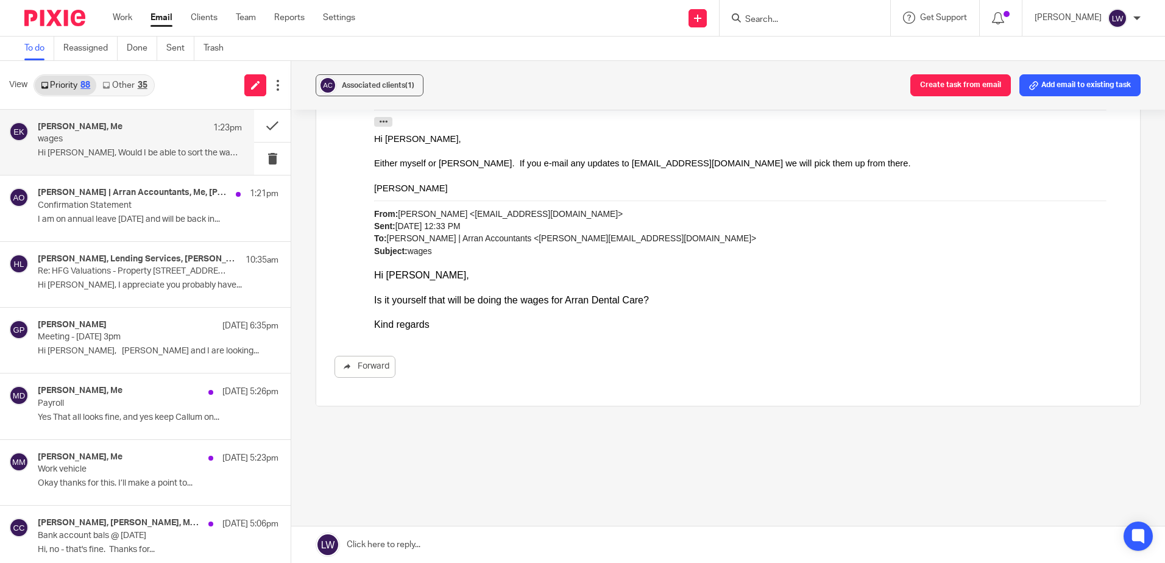
scroll to position [582, 0]
click at [120, 205] on p "Confirmation Statement" at bounding box center [119, 205] width 163 height 10
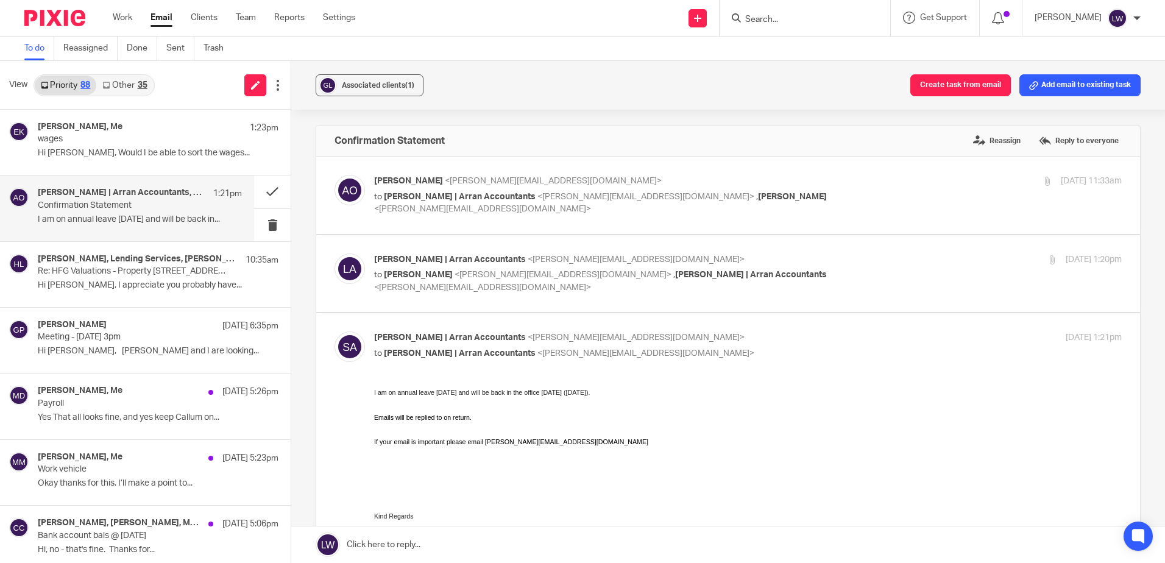
scroll to position [0, 0]
click at [258, 228] on button at bounding box center [272, 225] width 37 height 32
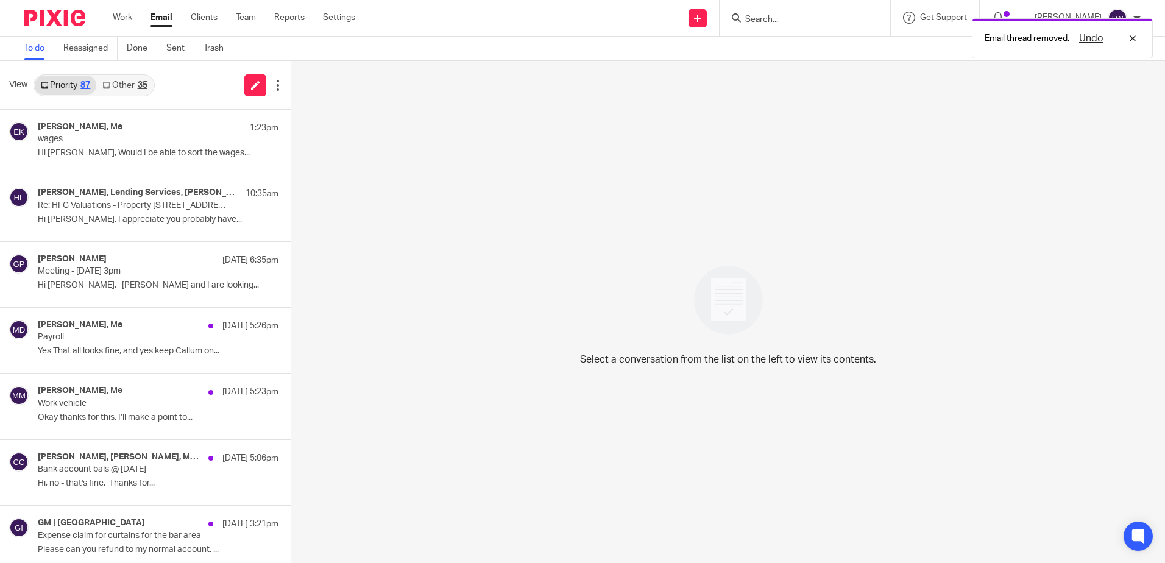
click at [113, 81] on link "Other 35" at bounding box center [124, 85] width 57 height 19
